Goal: Navigation & Orientation: Find specific page/section

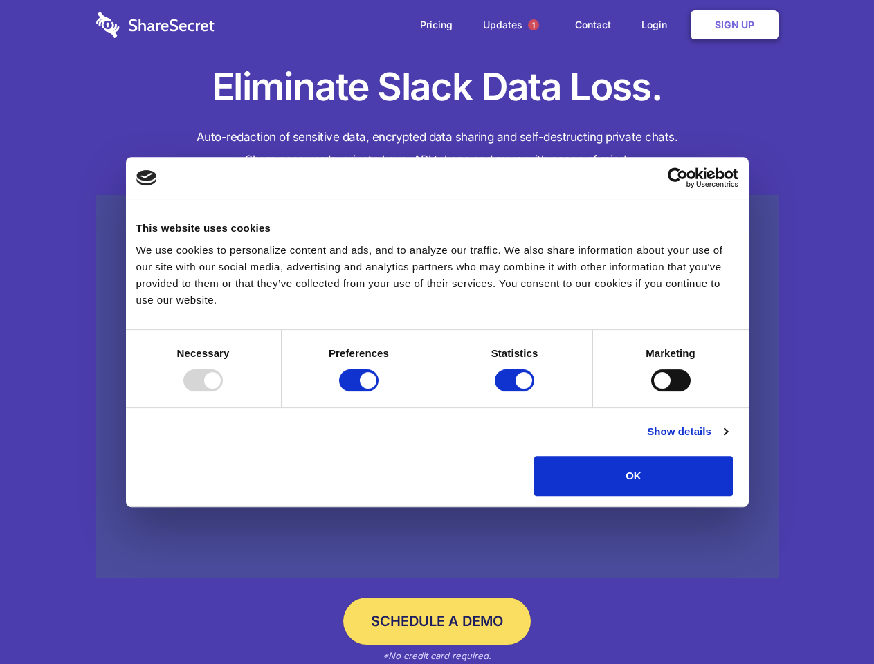
click at [223, 392] on div at bounding box center [202, 381] width 39 height 22
click at [379, 392] on input "Preferences" at bounding box center [358, 381] width 39 height 22
checkbox input "false"
click at [516, 392] on input "Statistics" at bounding box center [514, 381] width 39 height 22
checkbox input "false"
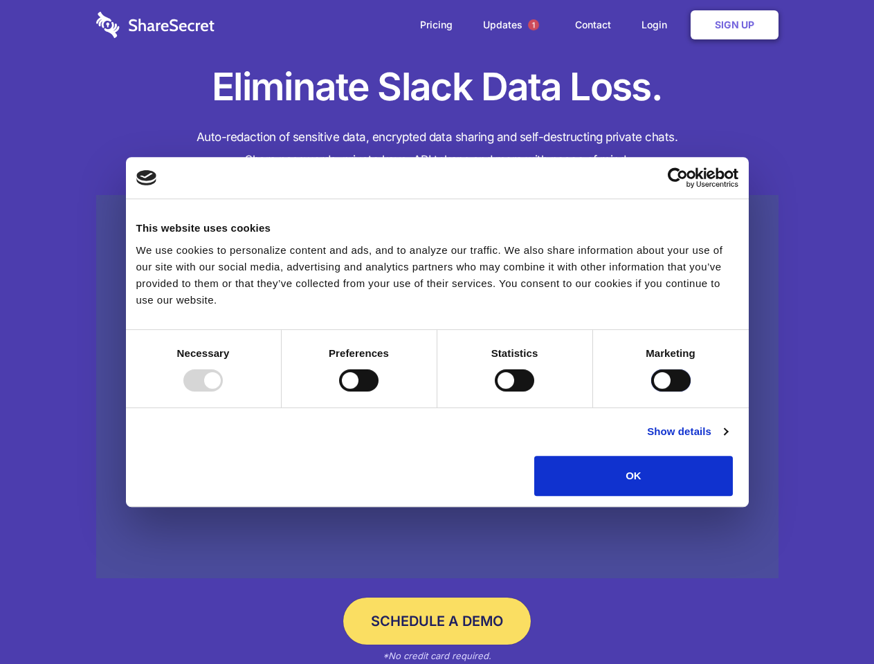
click at [651, 392] on input "Marketing" at bounding box center [670, 381] width 39 height 22
checkbox input "true"
click at [727, 440] on link "Show details" at bounding box center [687, 432] width 80 height 17
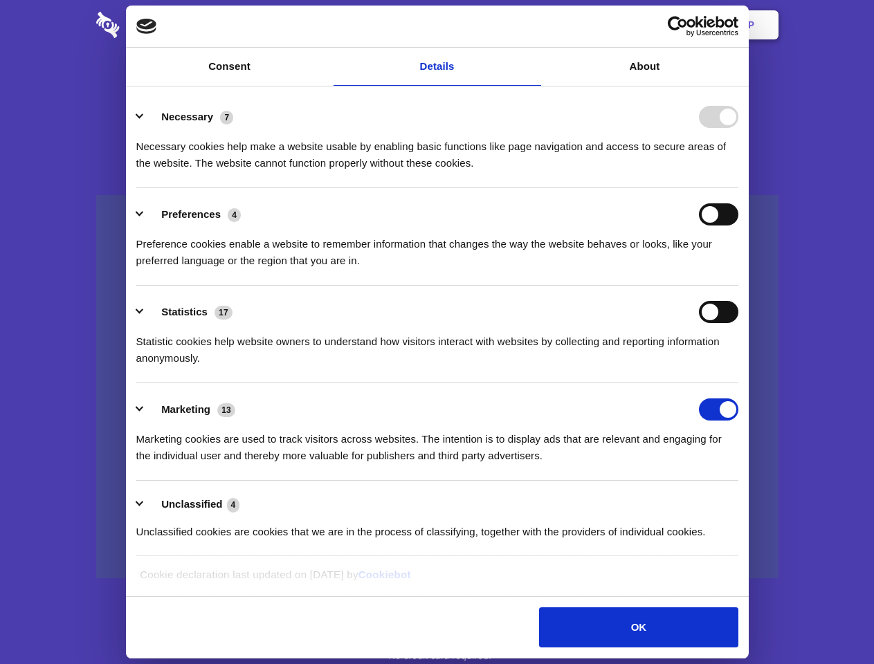
click at [738, 269] on div "Preferences 4 Preference cookies enable a website to remember information that …" at bounding box center [437, 236] width 602 height 66
click at [533, 25] on span "1" at bounding box center [533, 24] width 11 height 11
